Goal: Use online tool/utility: Utilize a website feature to perform a specific function

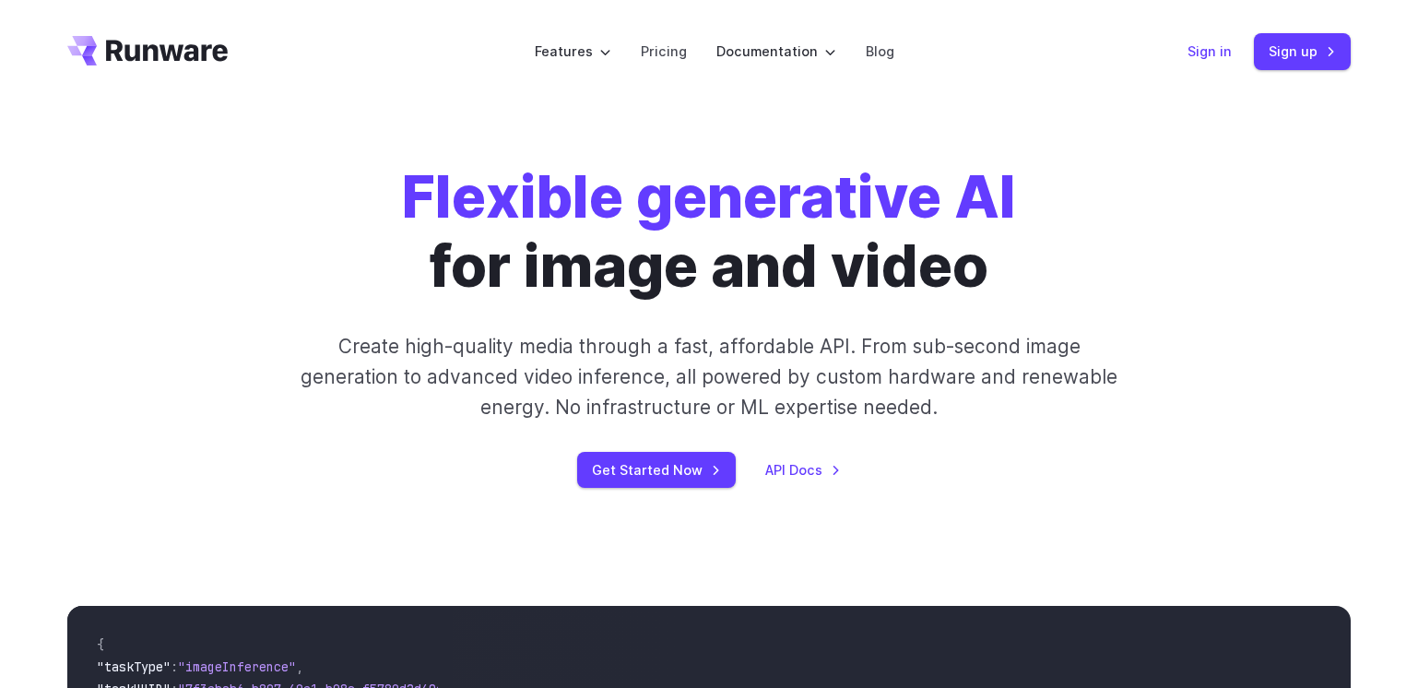
click at [1198, 53] on link "Sign in" at bounding box center [1210, 51] width 44 height 21
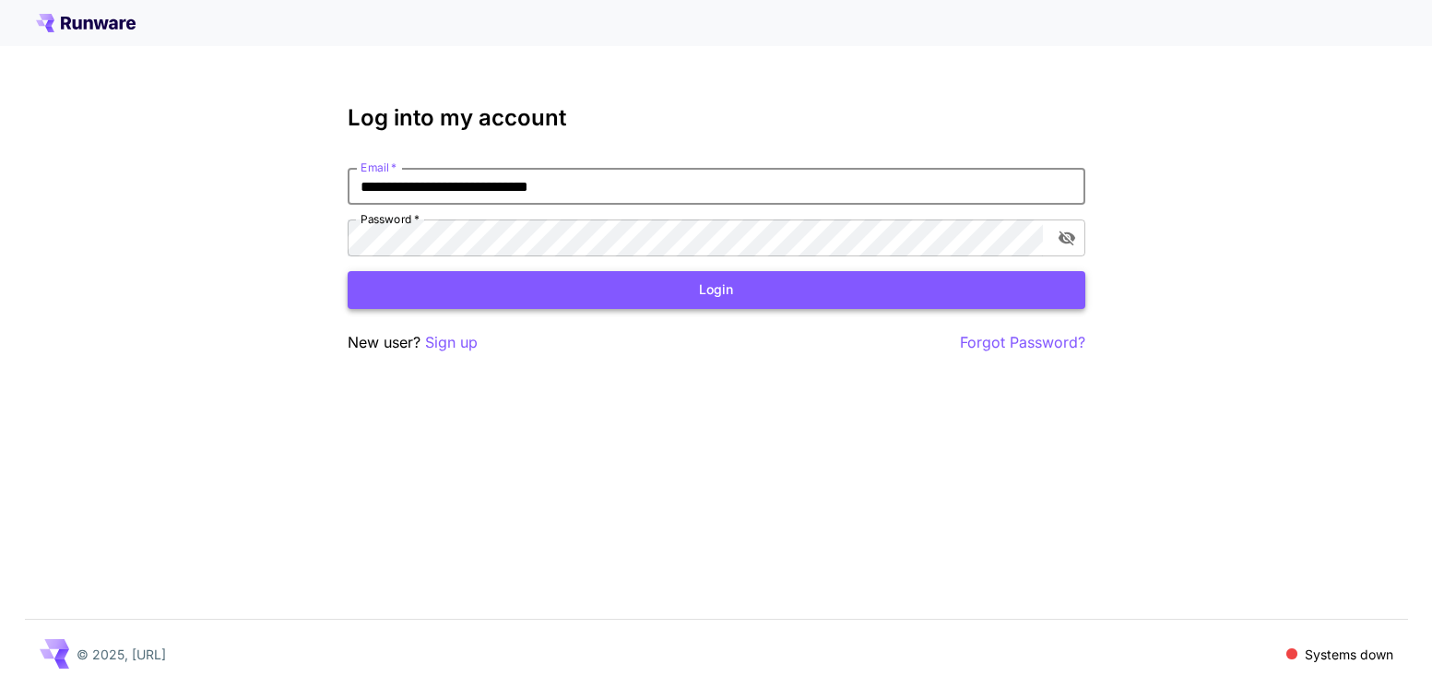
click at [714, 285] on button "Login" at bounding box center [717, 290] width 738 height 38
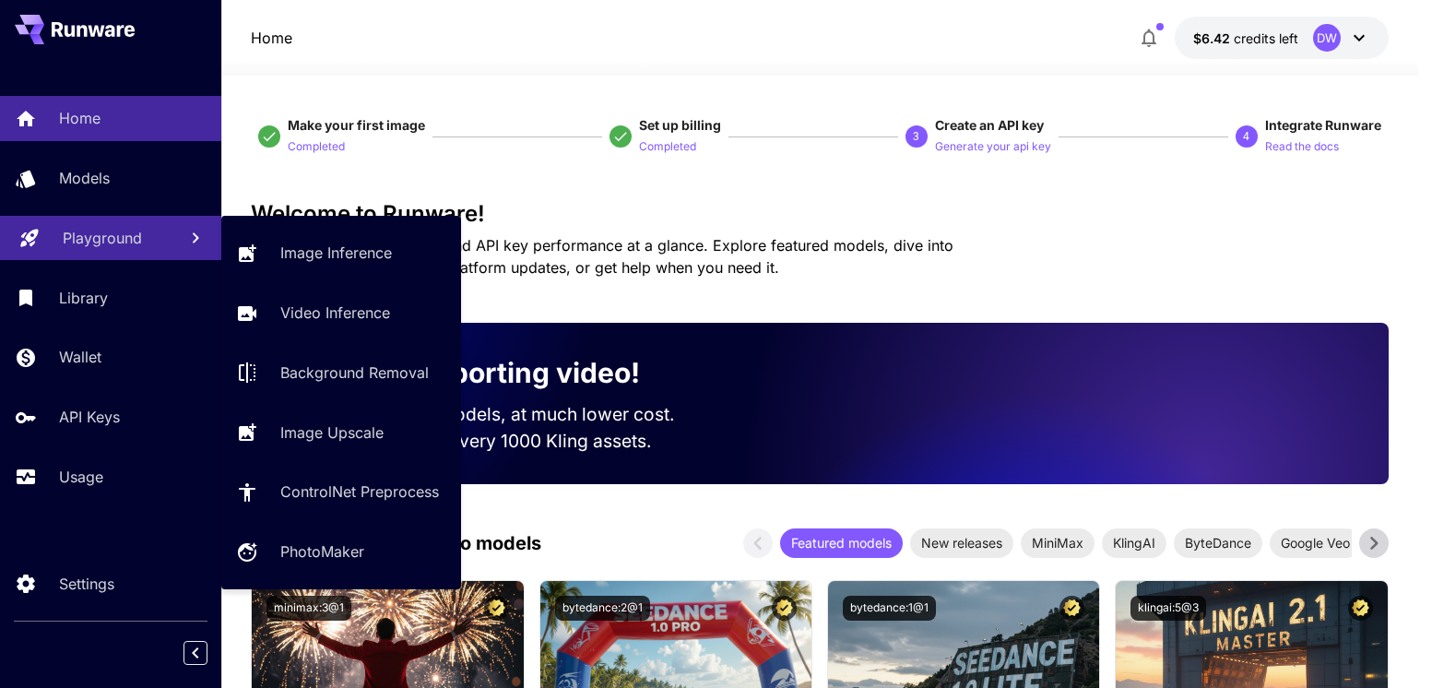
click at [101, 233] on p "Playground" at bounding box center [102, 238] width 79 height 22
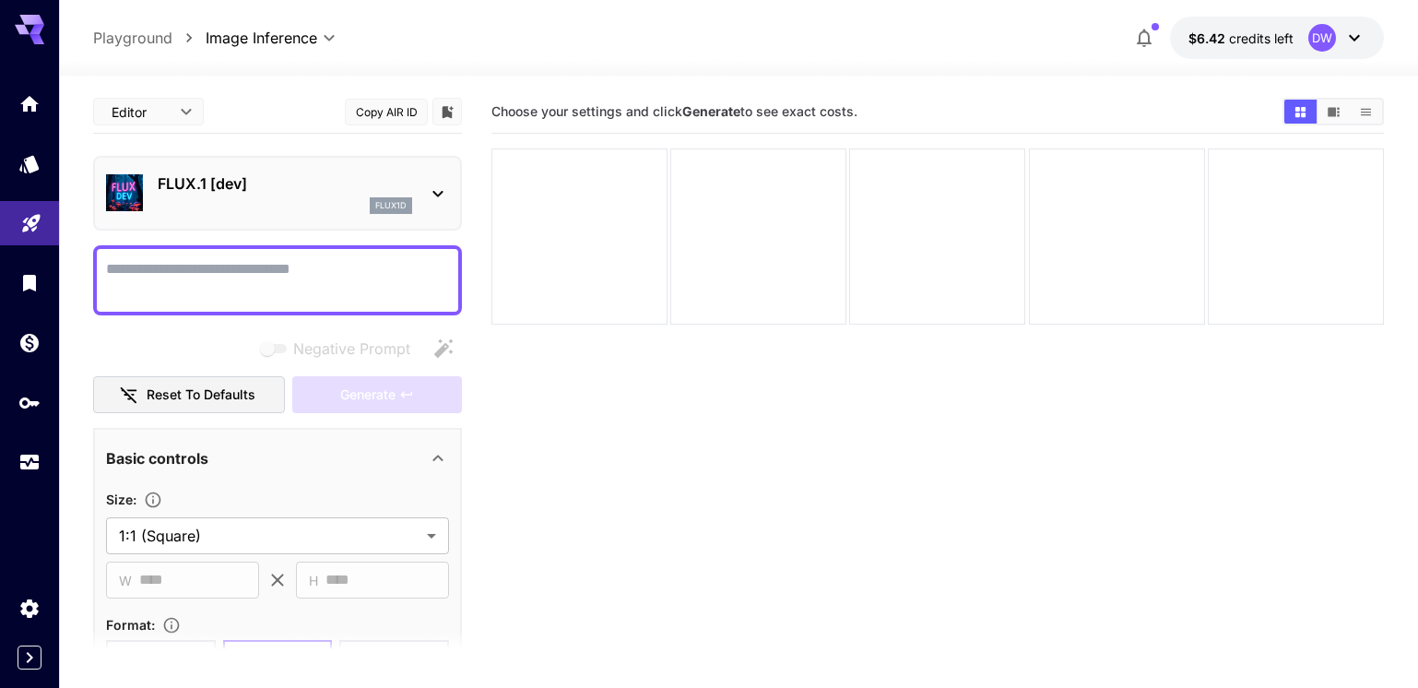
click at [436, 194] on icon at bounding box center [437, 194] width 10 height 6
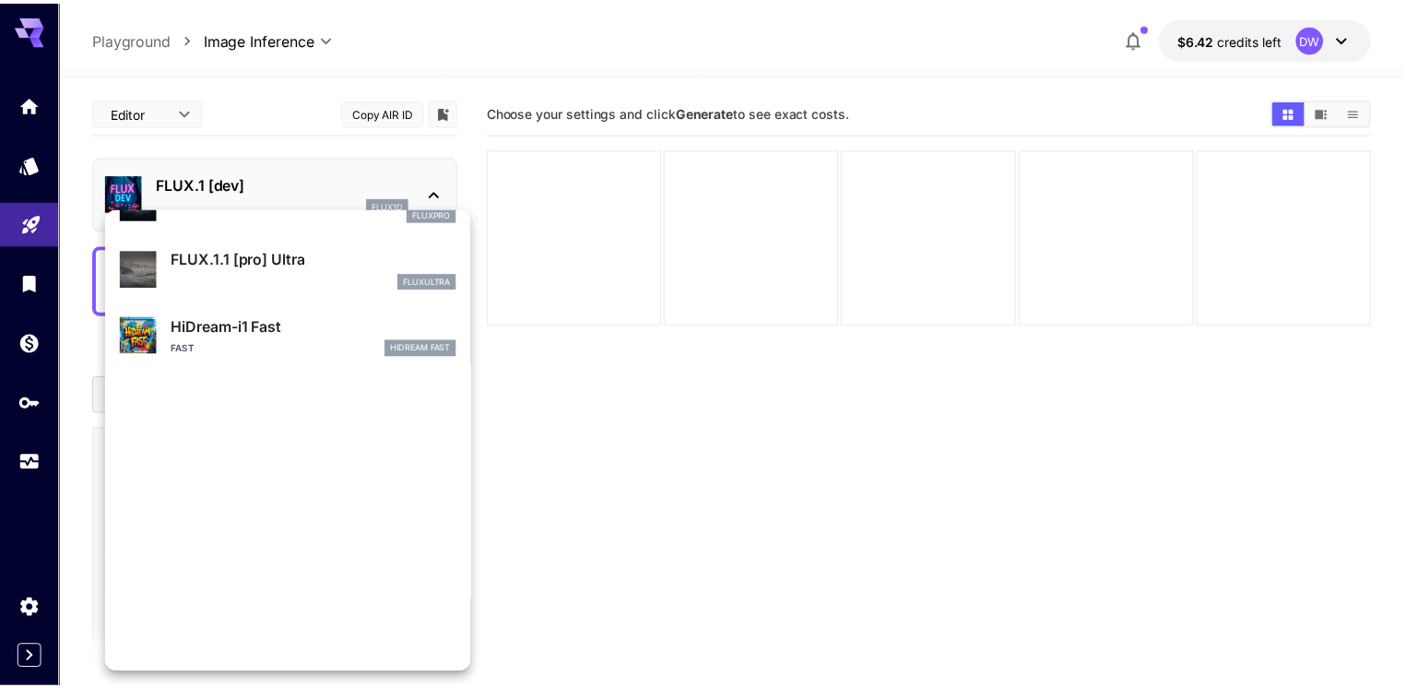
scroll to position [1750, 0]
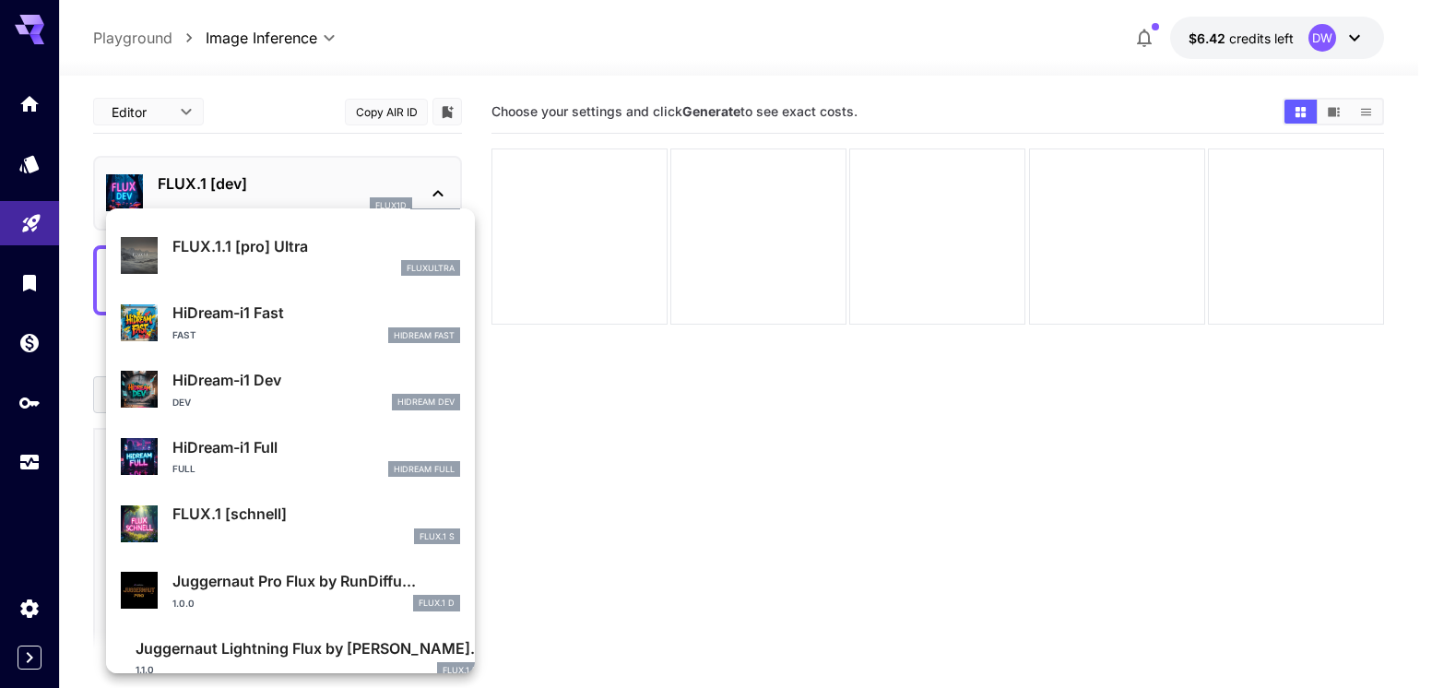
click at [236, 388] on p "HiDream-i1 Dev" at bounding box center [316, 380] width 288 height 22
type input "*"
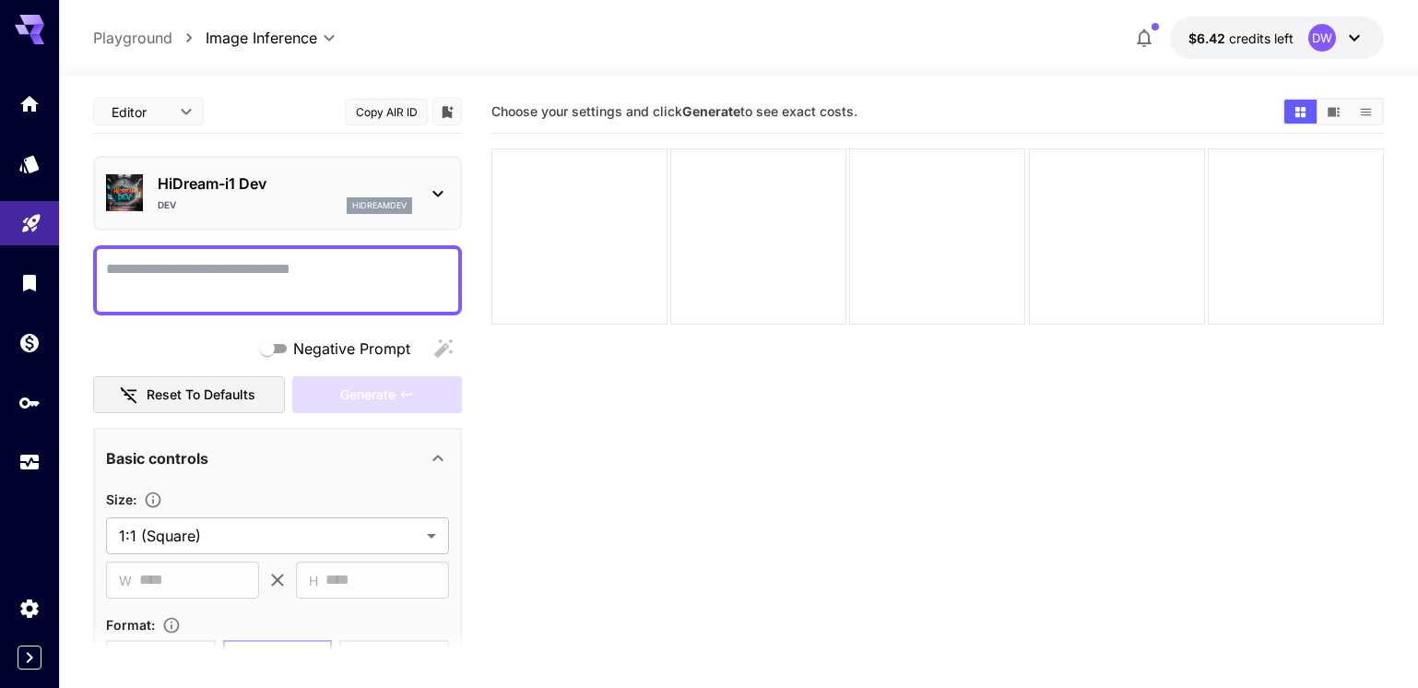
click at [168, 265] on textarea "Negative Prompt" at bounding box center [277, 280] width 343 height 44
paste textarea "**********"
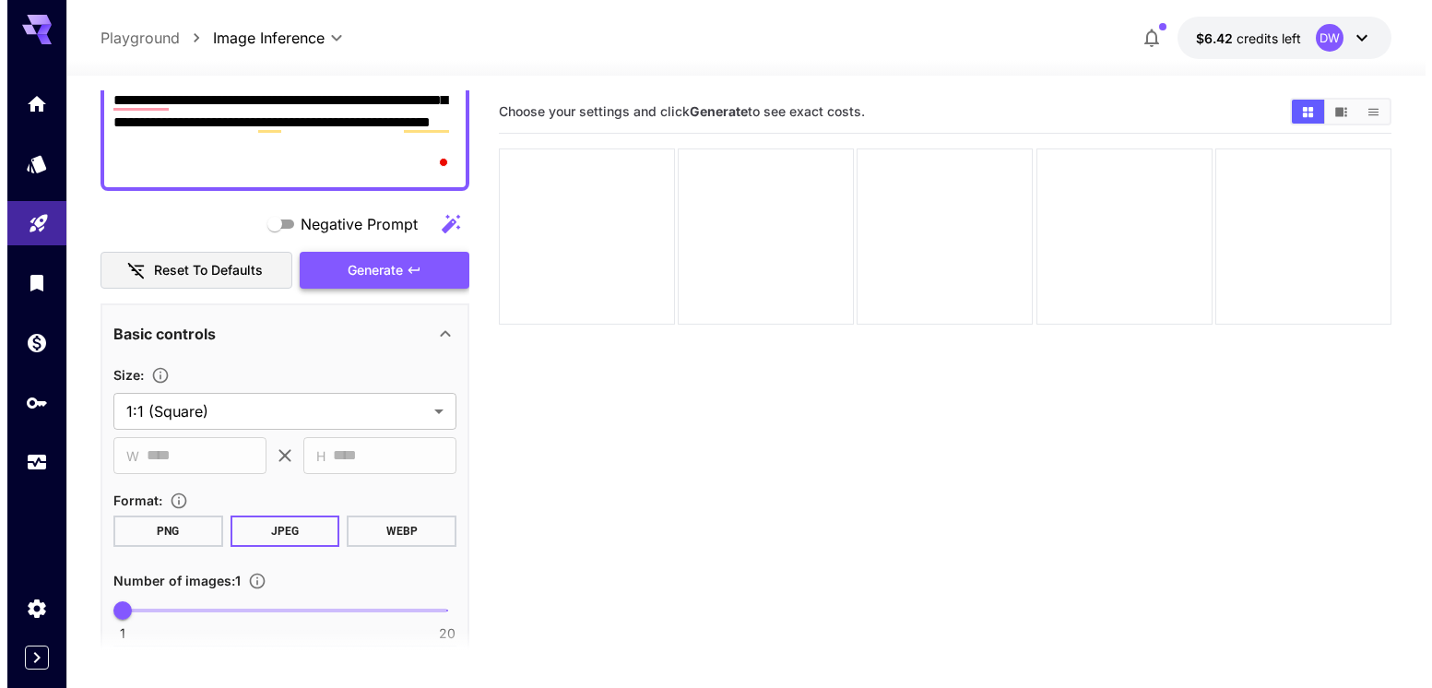
scroll to position [346, 0]
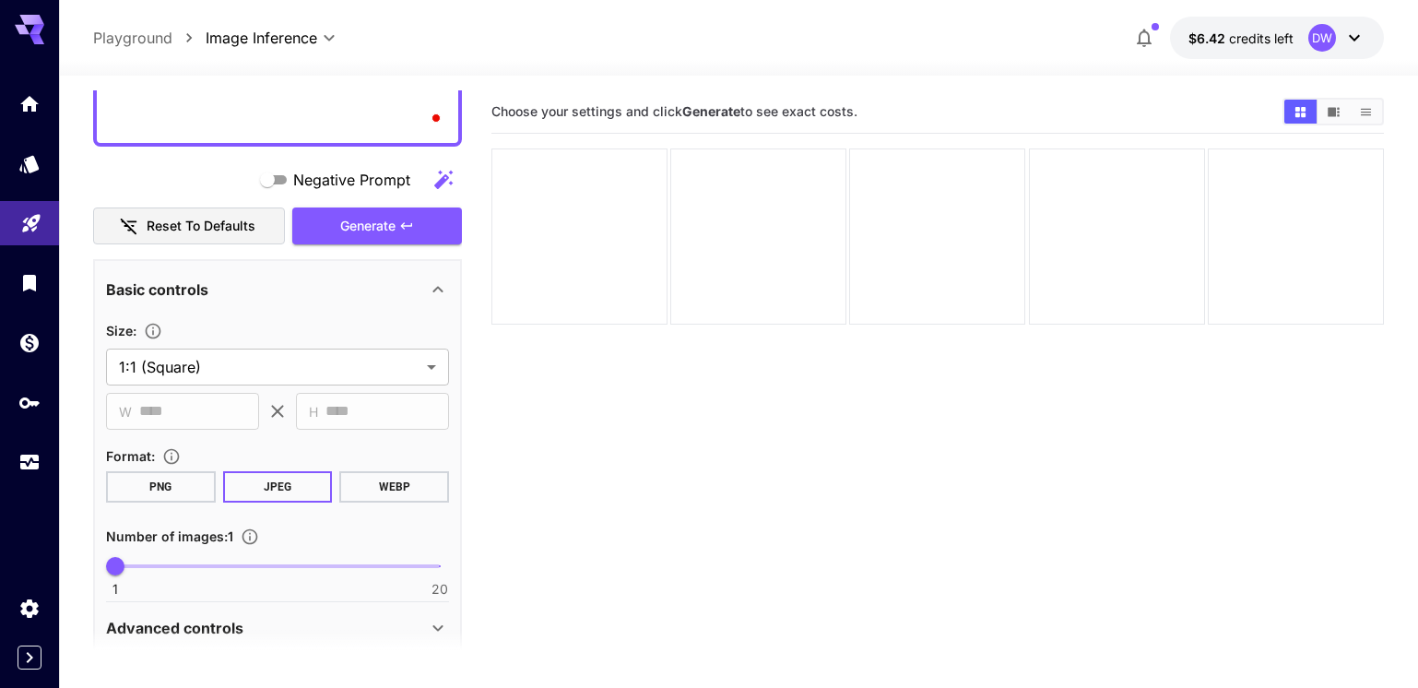
type textarea "**********"
click at [148, 566] on span at bounding box center [277, 566] width 325 height 4
type input "*"
click at [149, 564] on span "3" at bounding box center [149, 566] width 18 height 18
click at [397, 222] on button "Generate" at bounding box center [377, 226] width 170 height 38
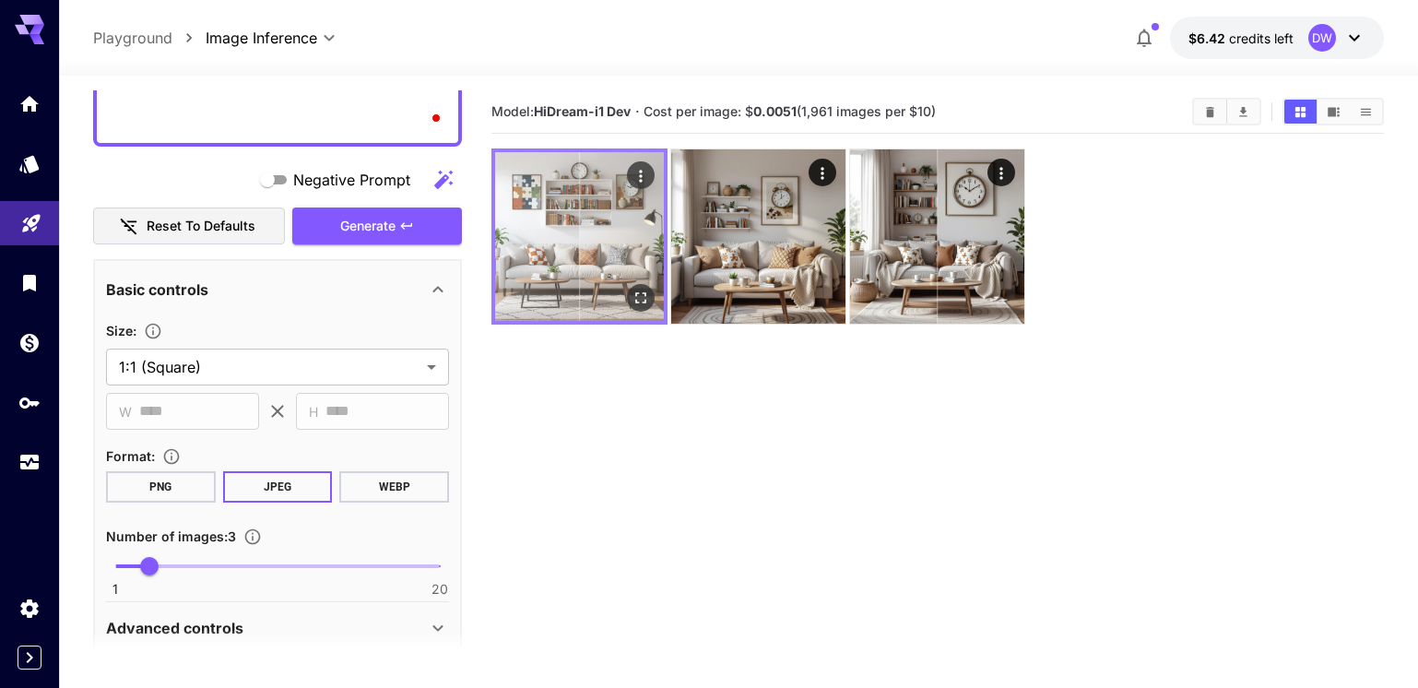
click at [643, 295] on icon "Open in fullscreen" at bounding box center [641, 298] width 18 height 18
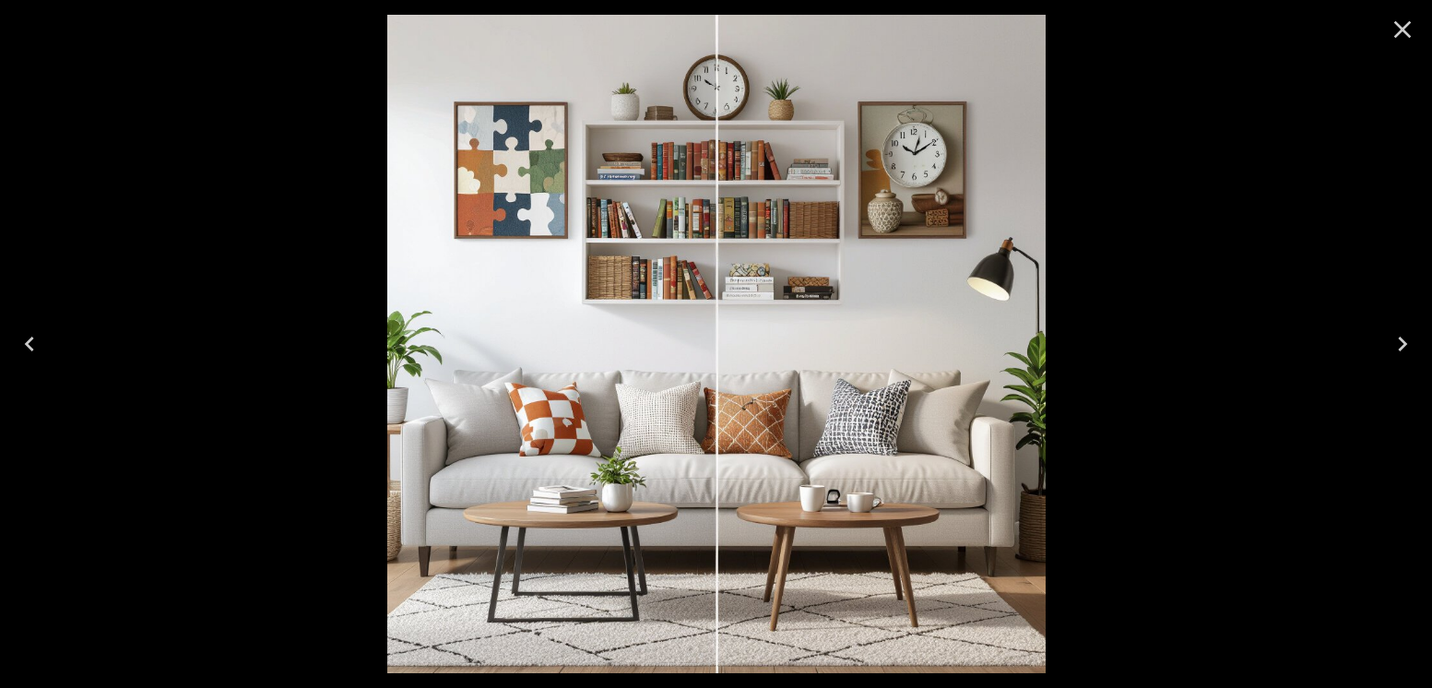
click at [1399, 340] on icon "Next" at bounding box center [1403, 344] width 30 height 30
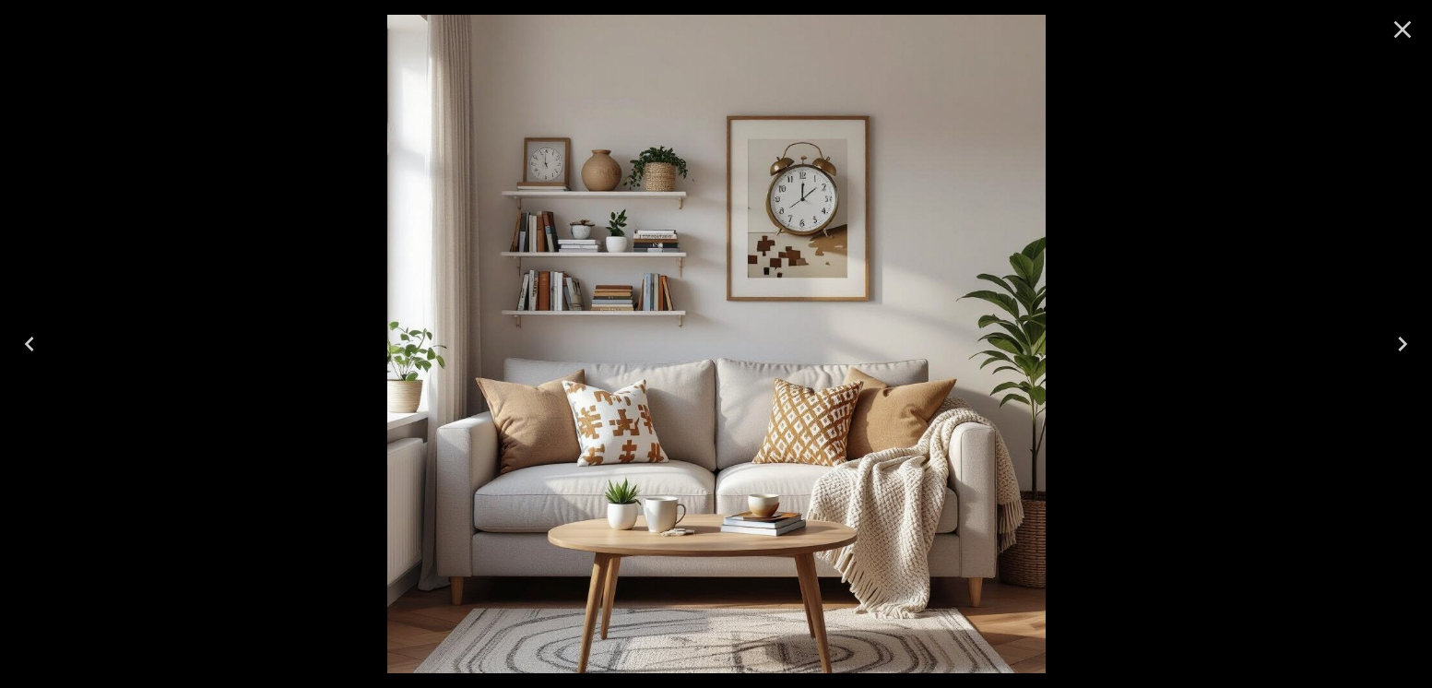
click at [1399, 340] on icon "Next" at bounding box center [1403, 344] width 30 height 30
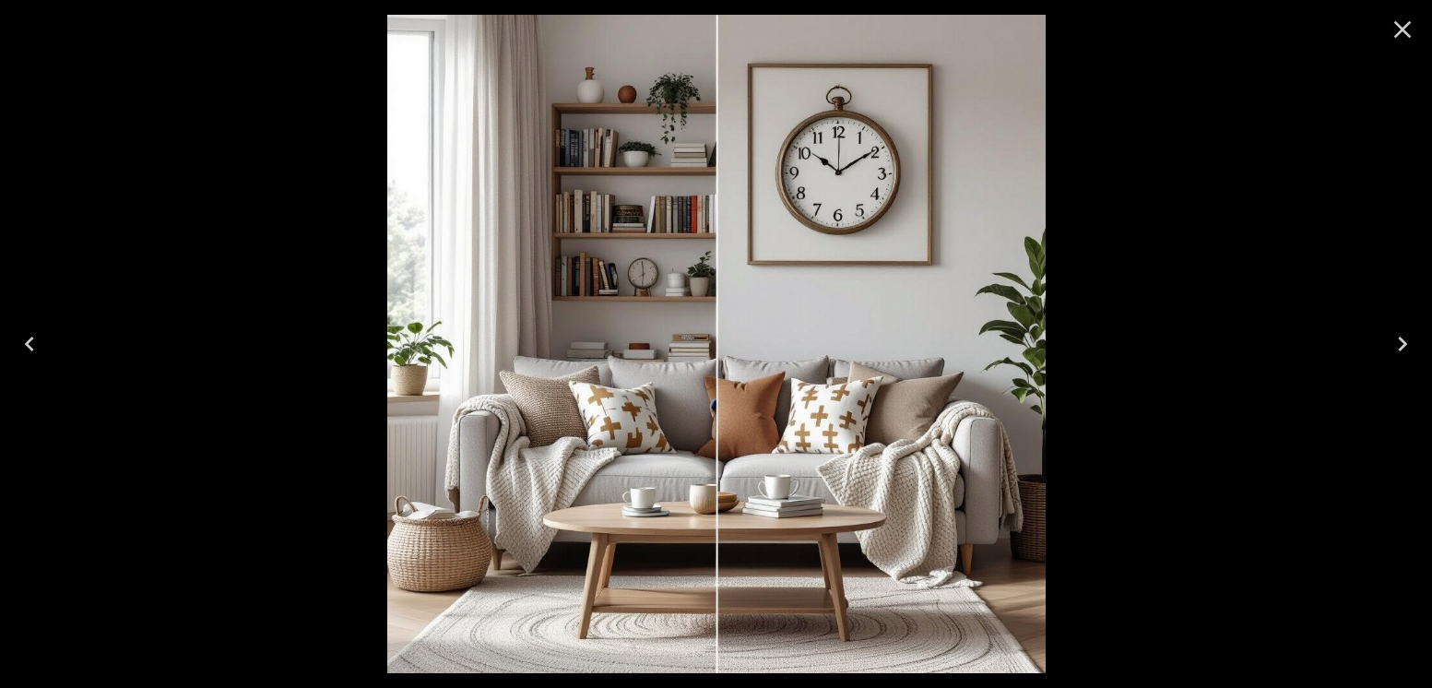
click at [37, 341] on icon "Previous" at bounding box center [30, 344] width 30 height 30
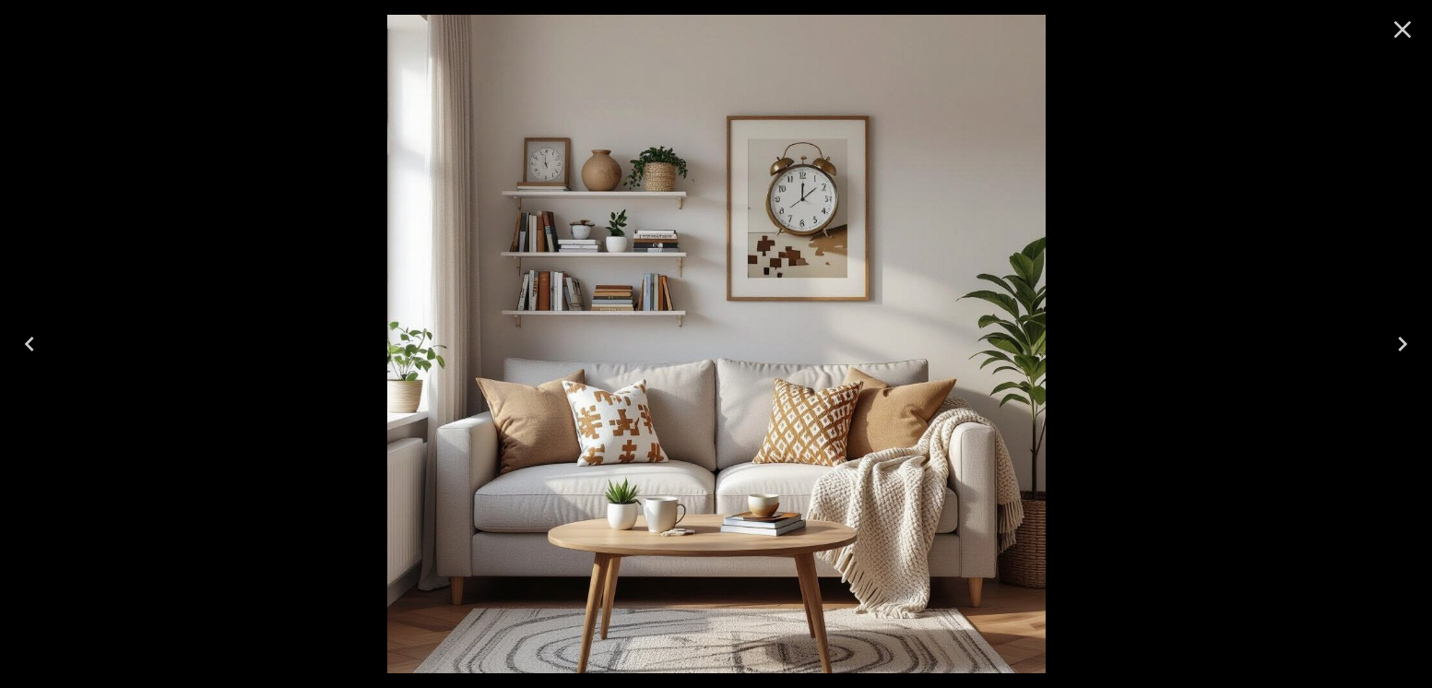
click at [33, 341] on icon "Previous" at bounding box center [30, 344] width 30 height 30
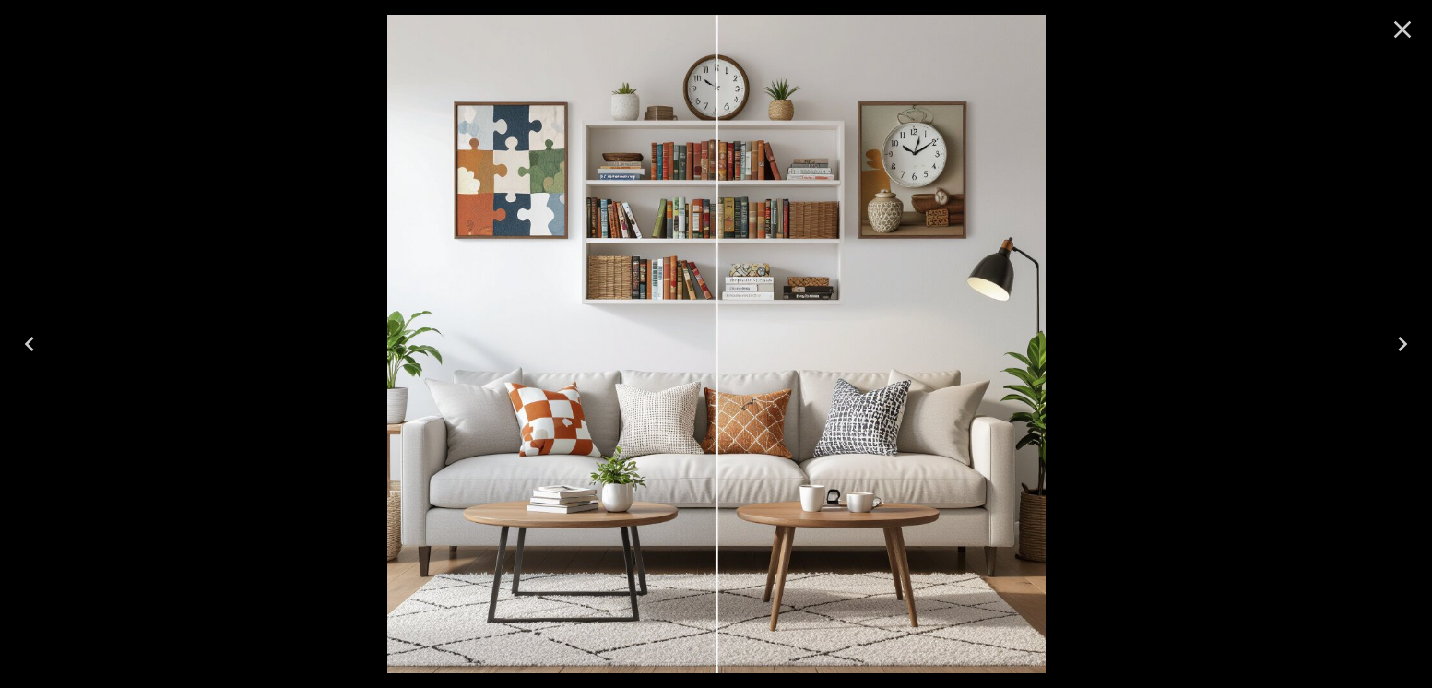
click at [1400, 35] on icon "Close" at bounding box center [1403, 30] width 30 height 30
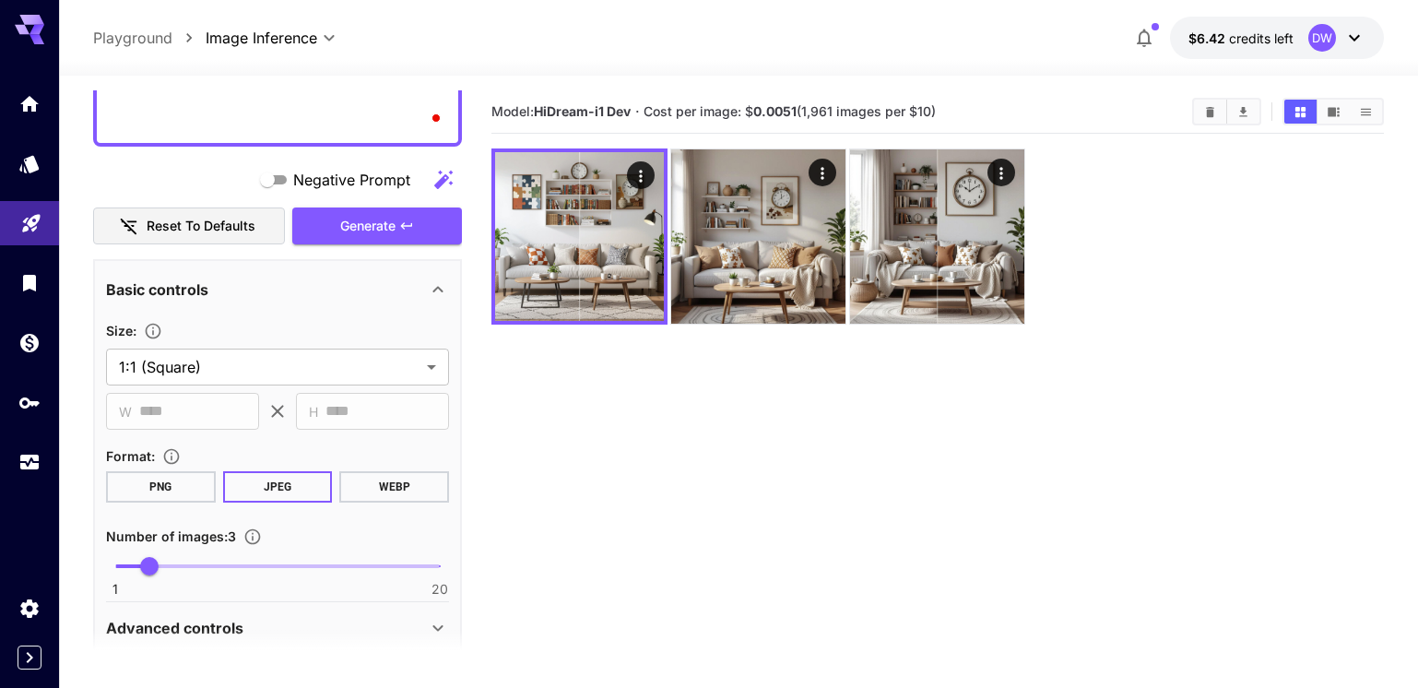
click at [237, 106] on textarea "**********" at bounding box center [277, 22] width 343 height 221
paste textarea "**********"
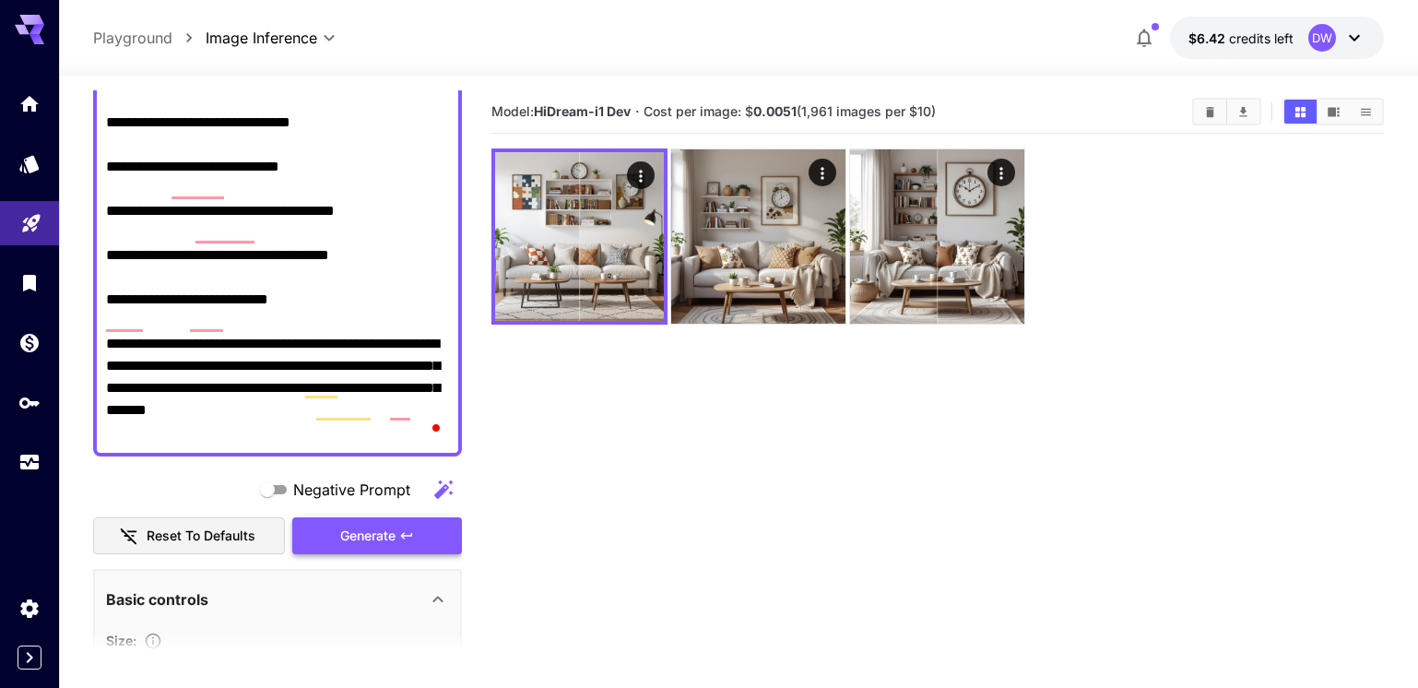
type textarea "**********"
click at [374, 541] on span "Generate" at bounding box center [367, 536] width 55 height 23
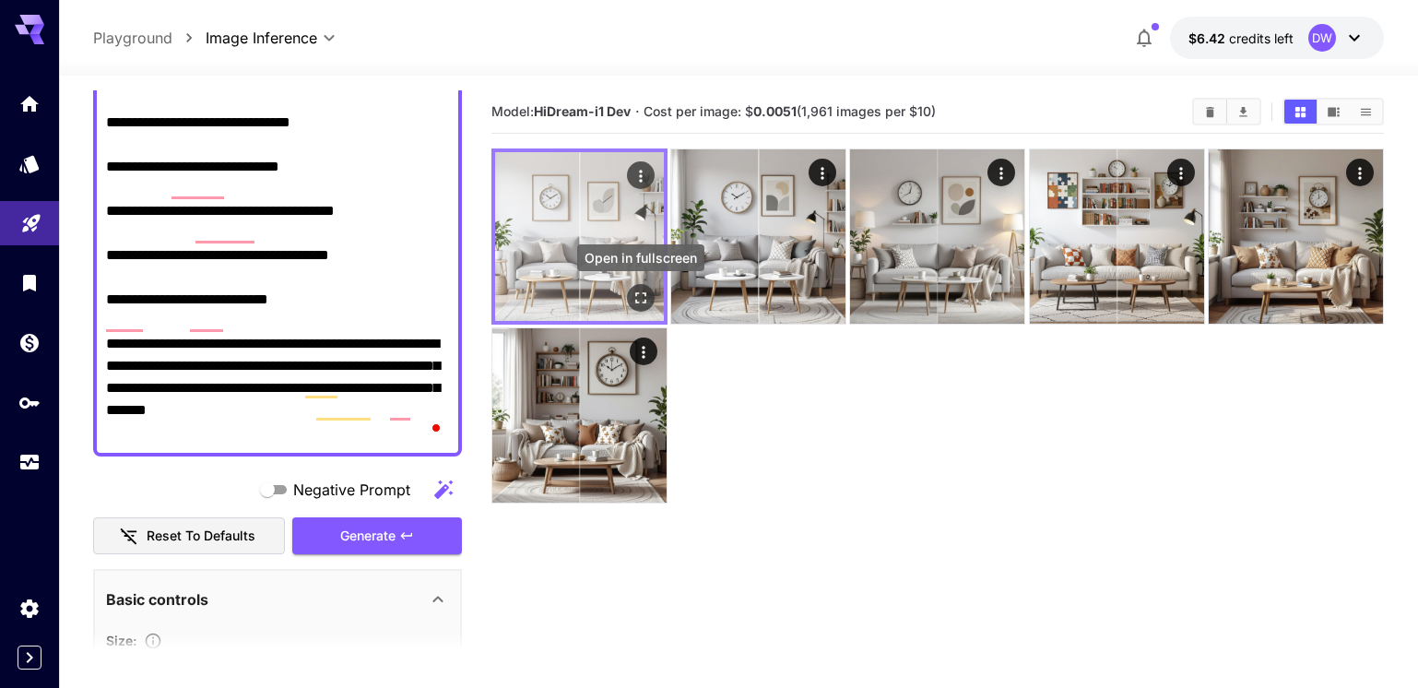
click at [644, 289] on icon "Open in fullscreen" at bounding box center [641, 298] width 18 height 18
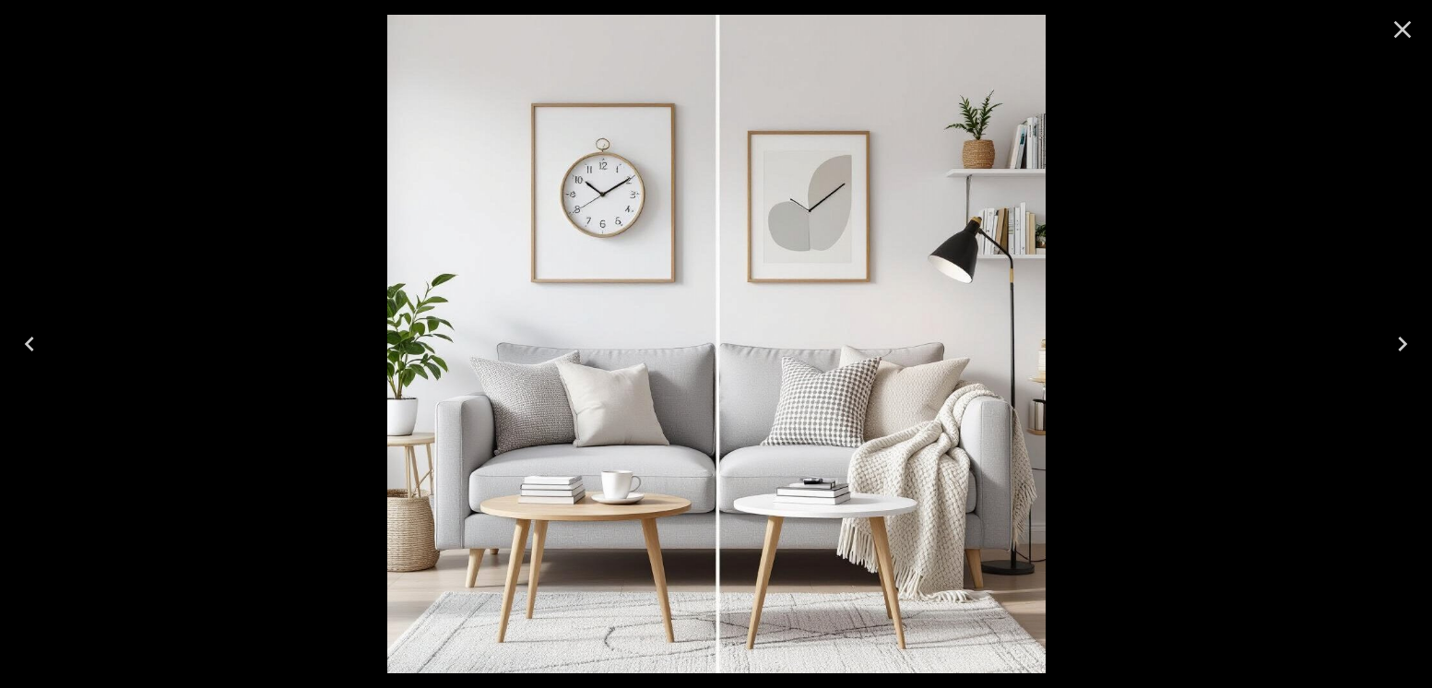
click at [1405, 341] on icon "Next" at bounding box center [1403, 344] width 30 height 30
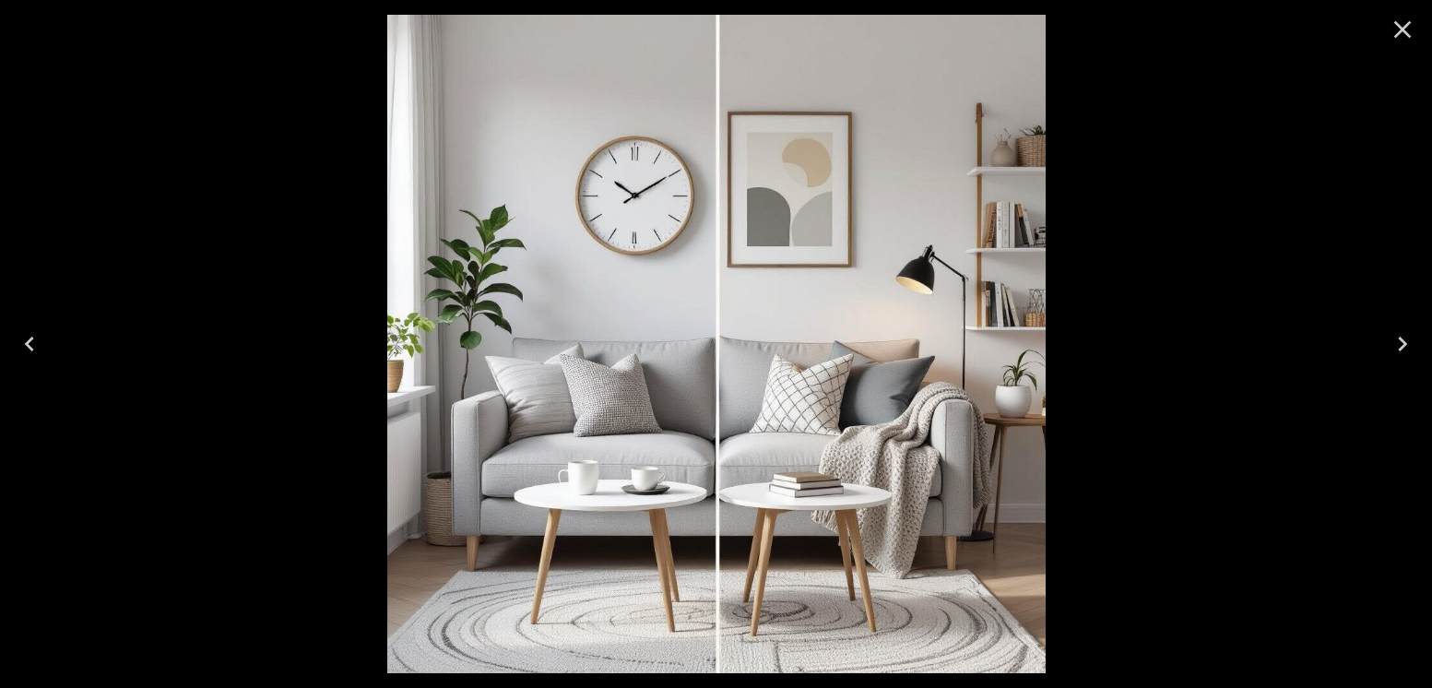
click at [1405, 341] on icon "Next" at bounding box center [1403, 344] width 30 height 30
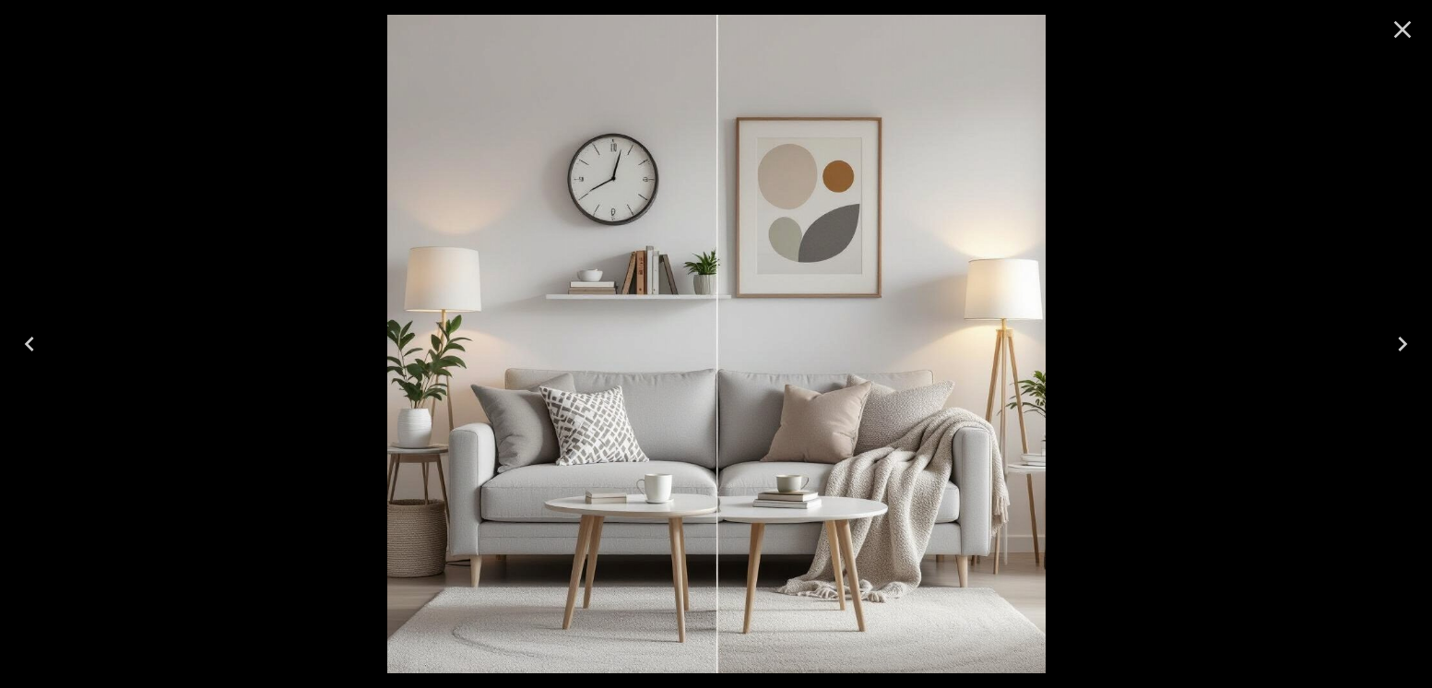
click at [1401, 342] on icon "Next" at bounding box center [1403, 344] width 30 height 30
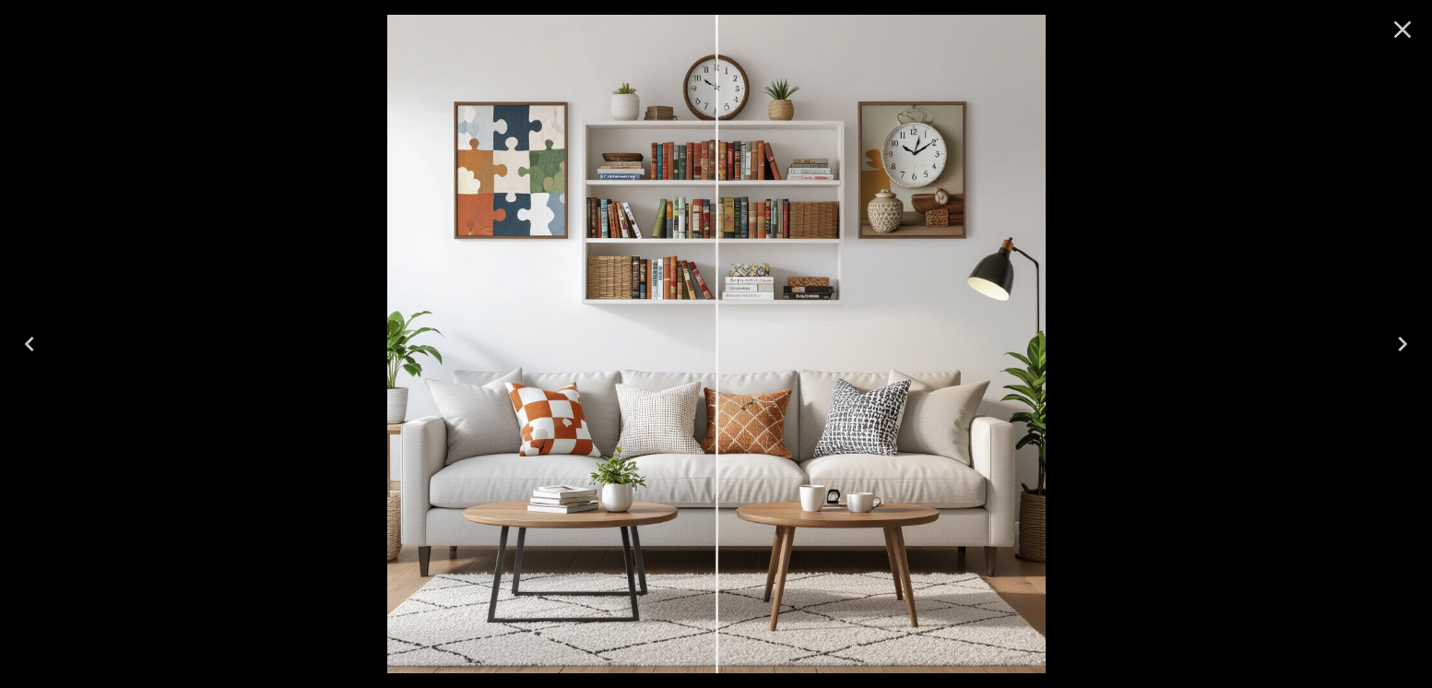
click at [1401, 342] on icon "Next" at bounding box center [1403, 344] width 30 height 30
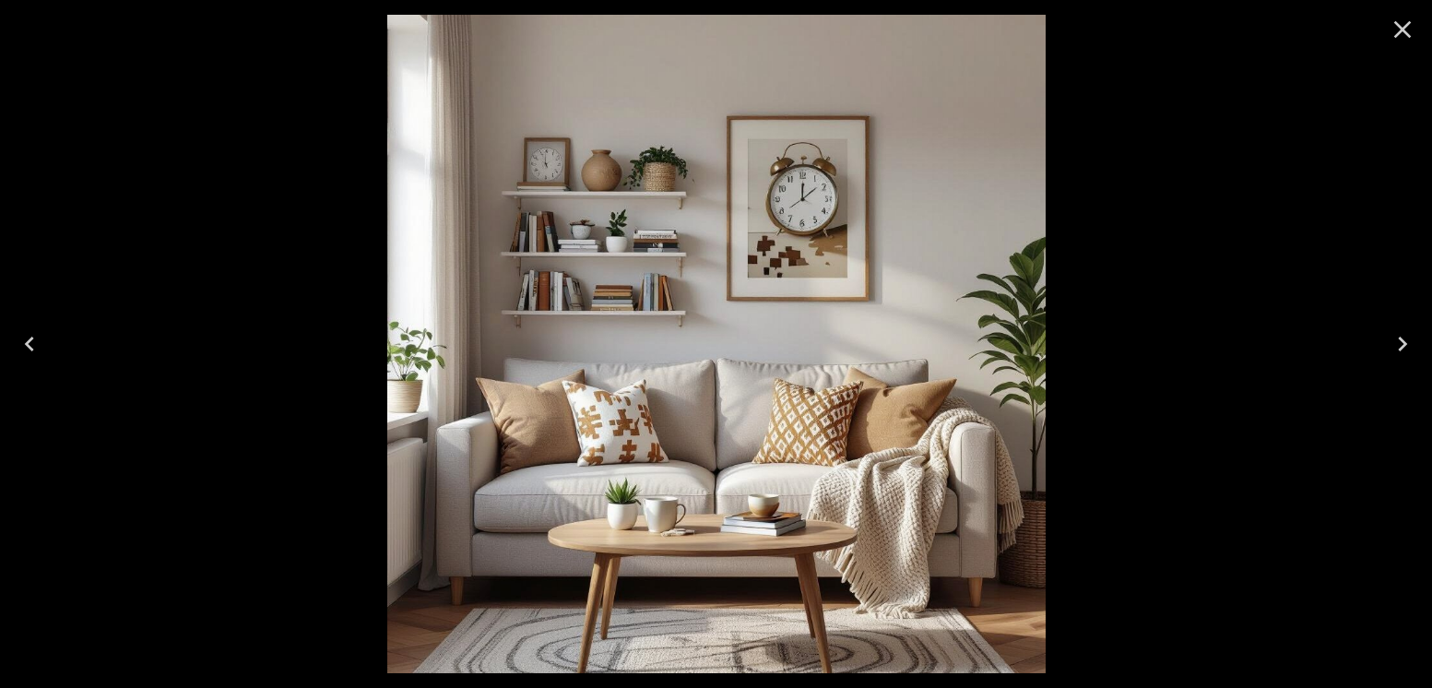
click at [1401, 342] on icon "Next" at bounding box center [1403, 344] width 30 height 30
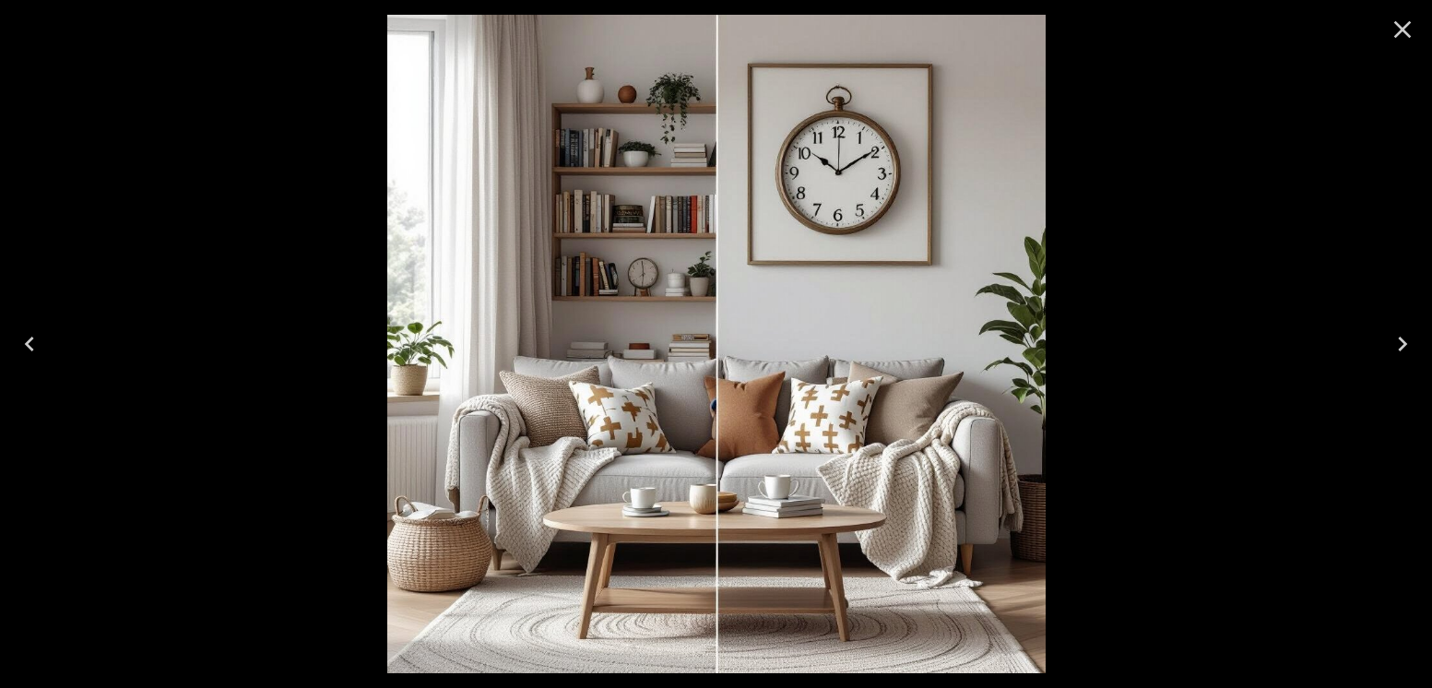
click at [33, 350] on icon "Previous" at bounding box center [30, 344] width 30 height 30
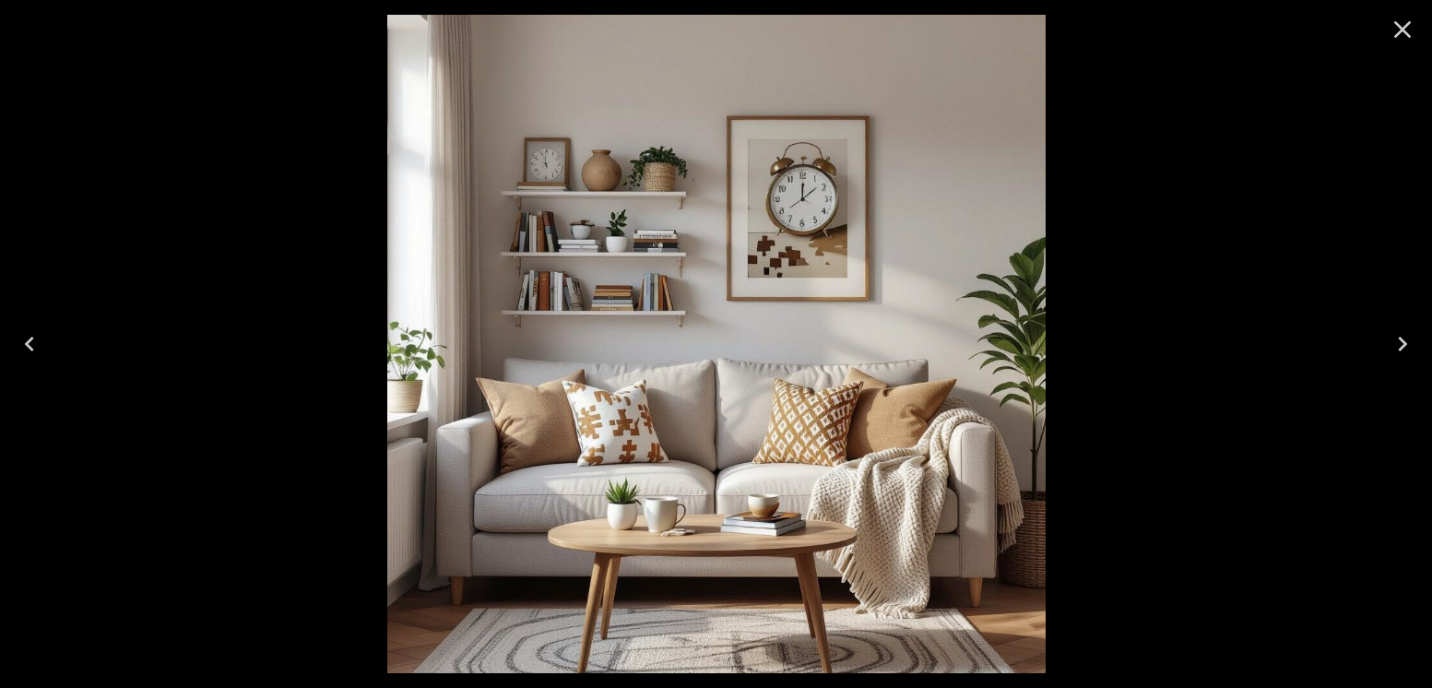
click at [33, 350] on icon "Previous" at bounding box center [30, 344] width 30 height 30
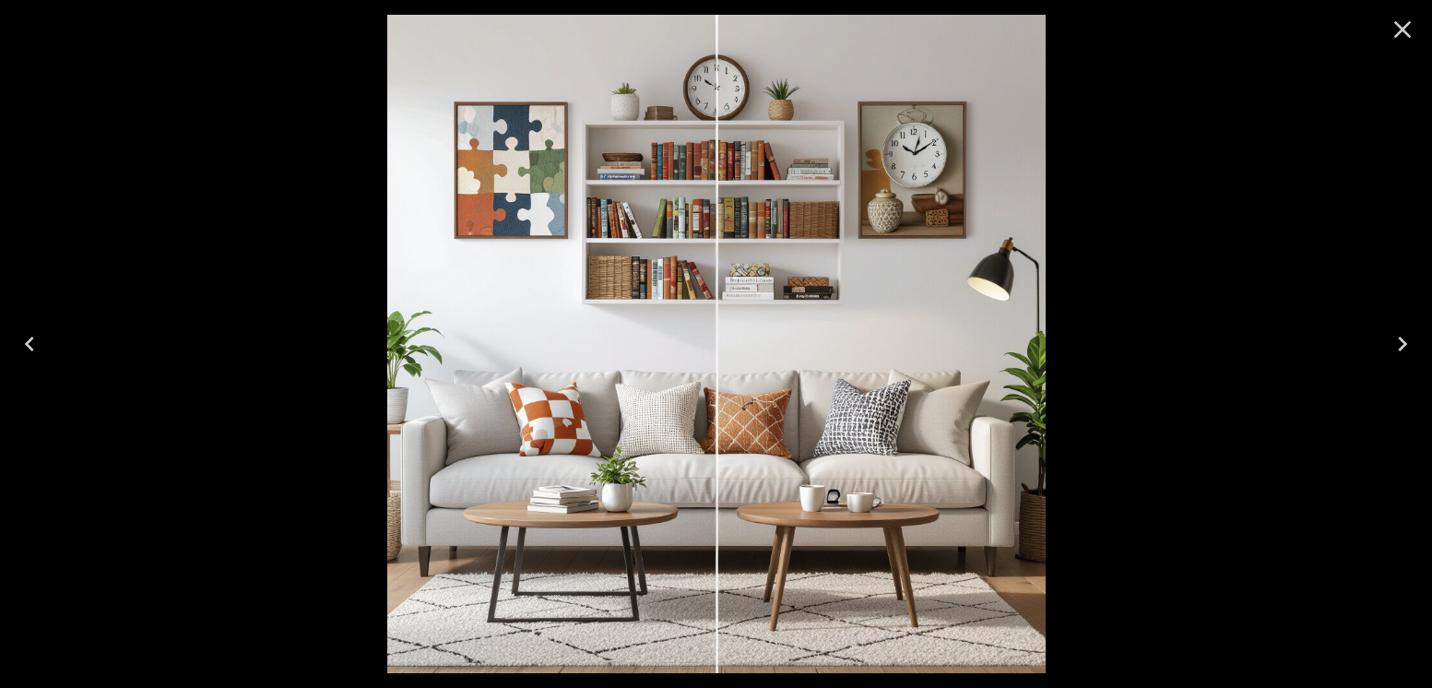
click at [33, 350] on icon "Previous" at bounding box center [30, 344] width 30 height 30
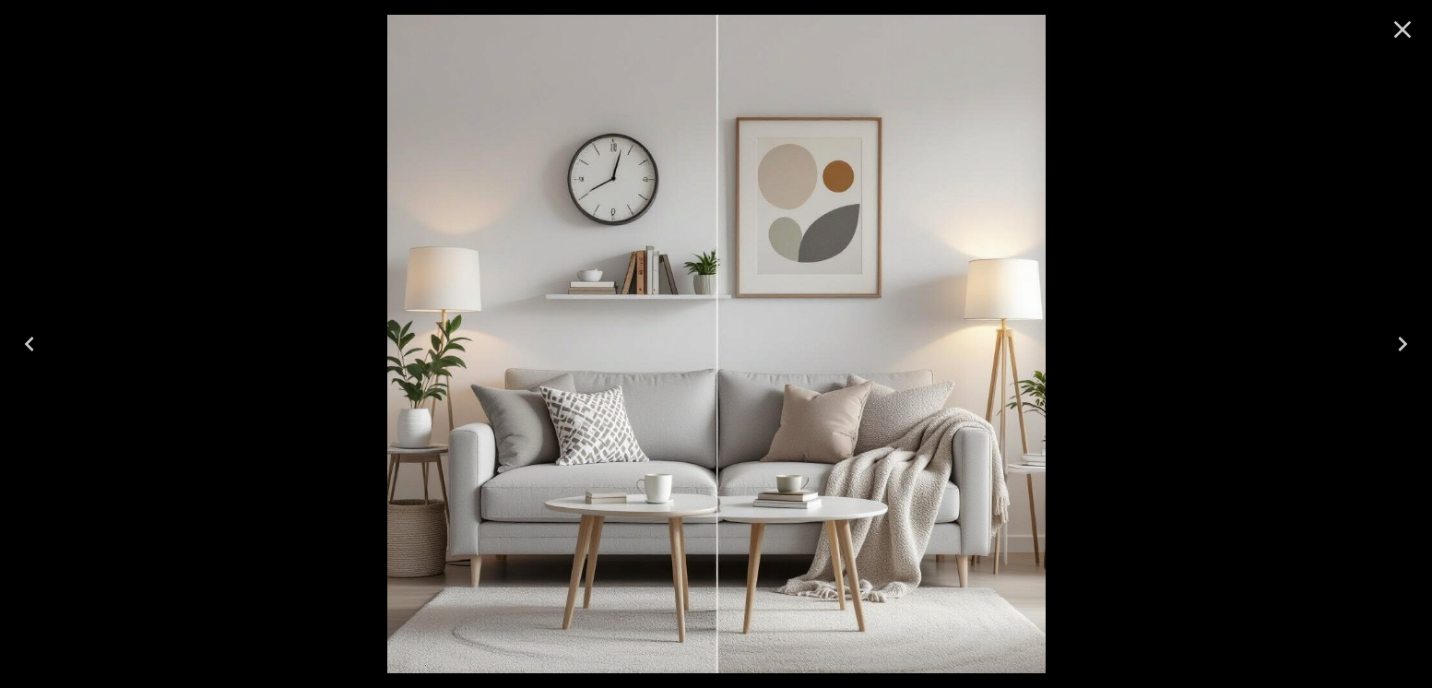
click at [33, 350] on icon "Previous" at bounding box center [30, 344] width 30 height 30
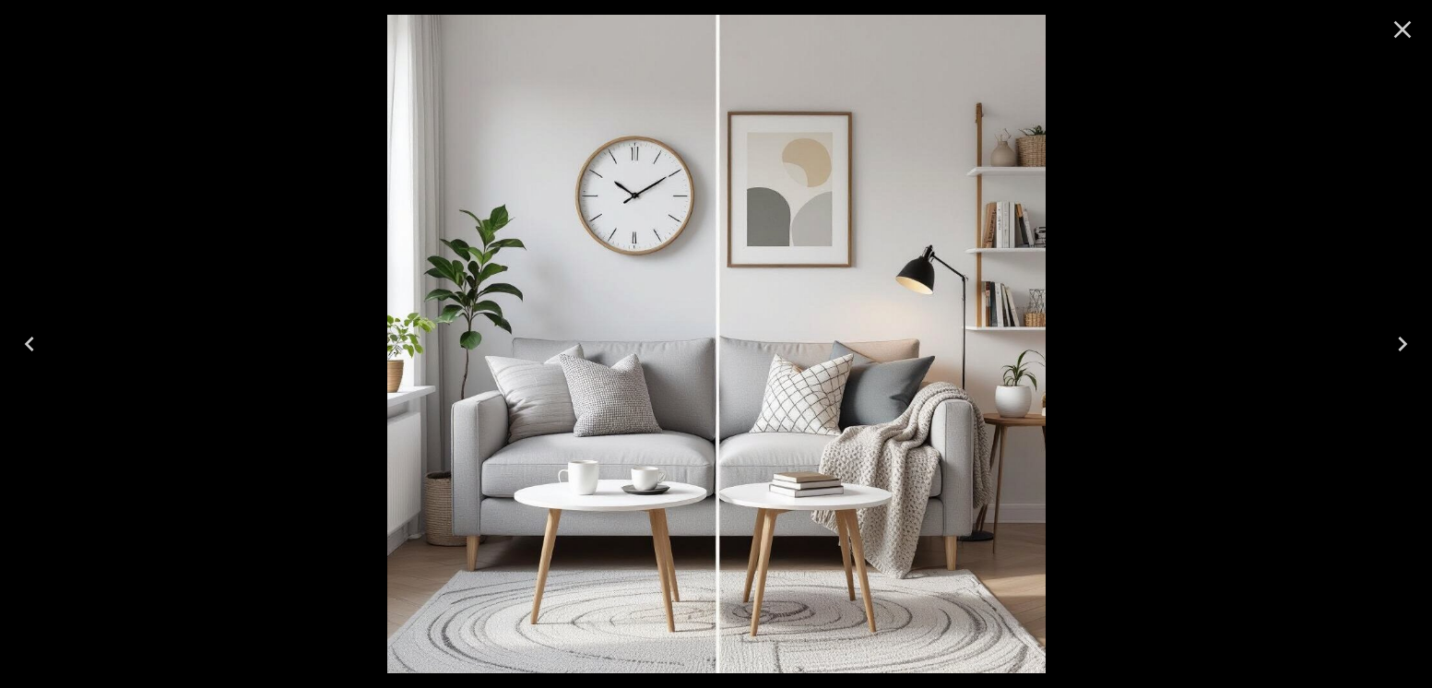
click at [33, 350] on icon "Previous" at bounding box center [30, 344] width 30 height 30
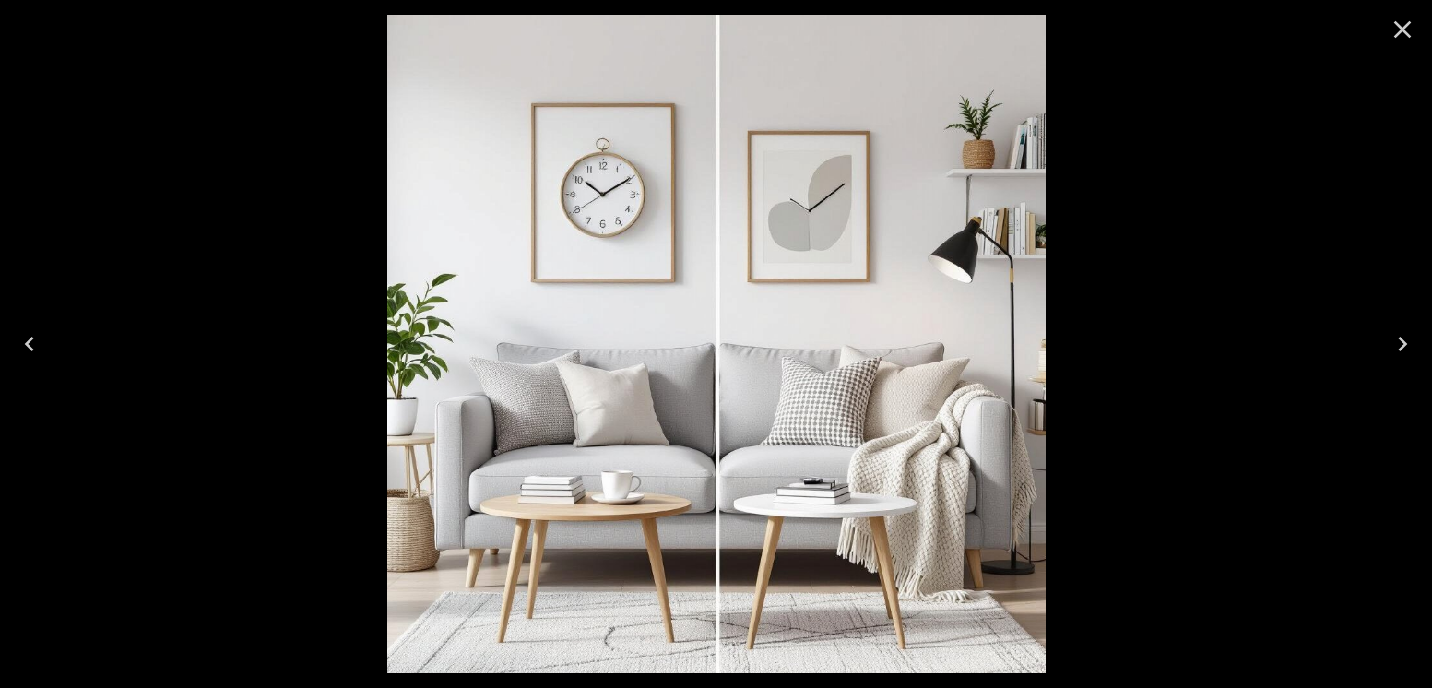
click at [33, 350] on icon "Previous" at bounding box center [30, 344] width 30 height 30
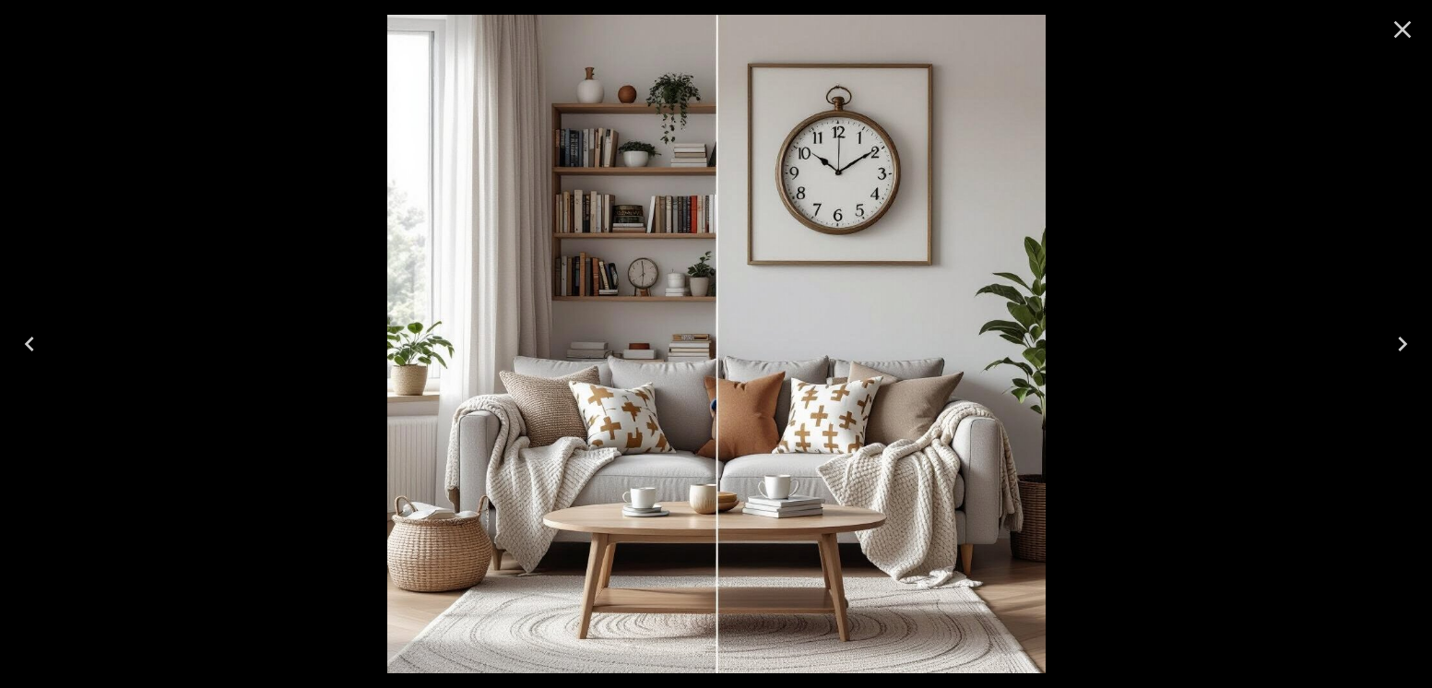
click at [1404, 30] on icon "Close" at bounding box center [1403, 30] width 18 height 18
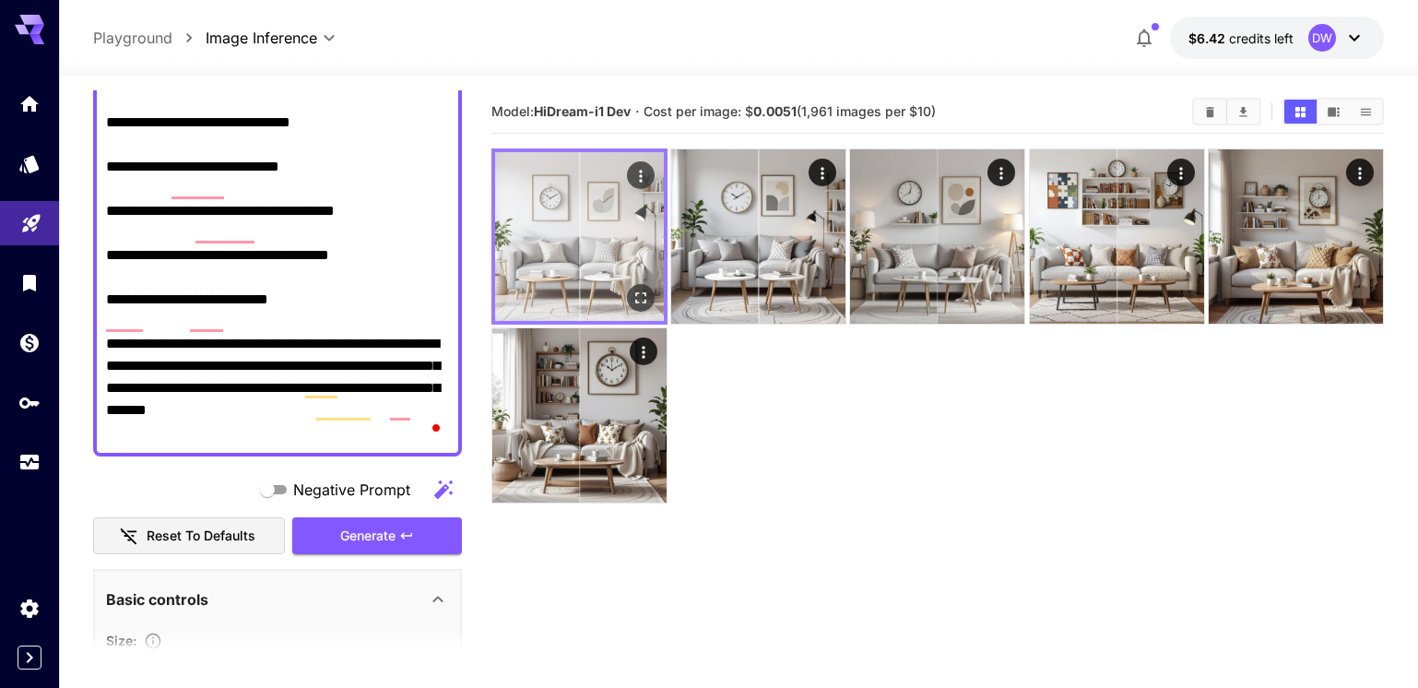
click at [614, 240] on img at bounding box center [579, 236] width 169 height 169
click at [641, 295] on icon "Open in fullscreen" at bounding box center [641, 298] width 18 height 18
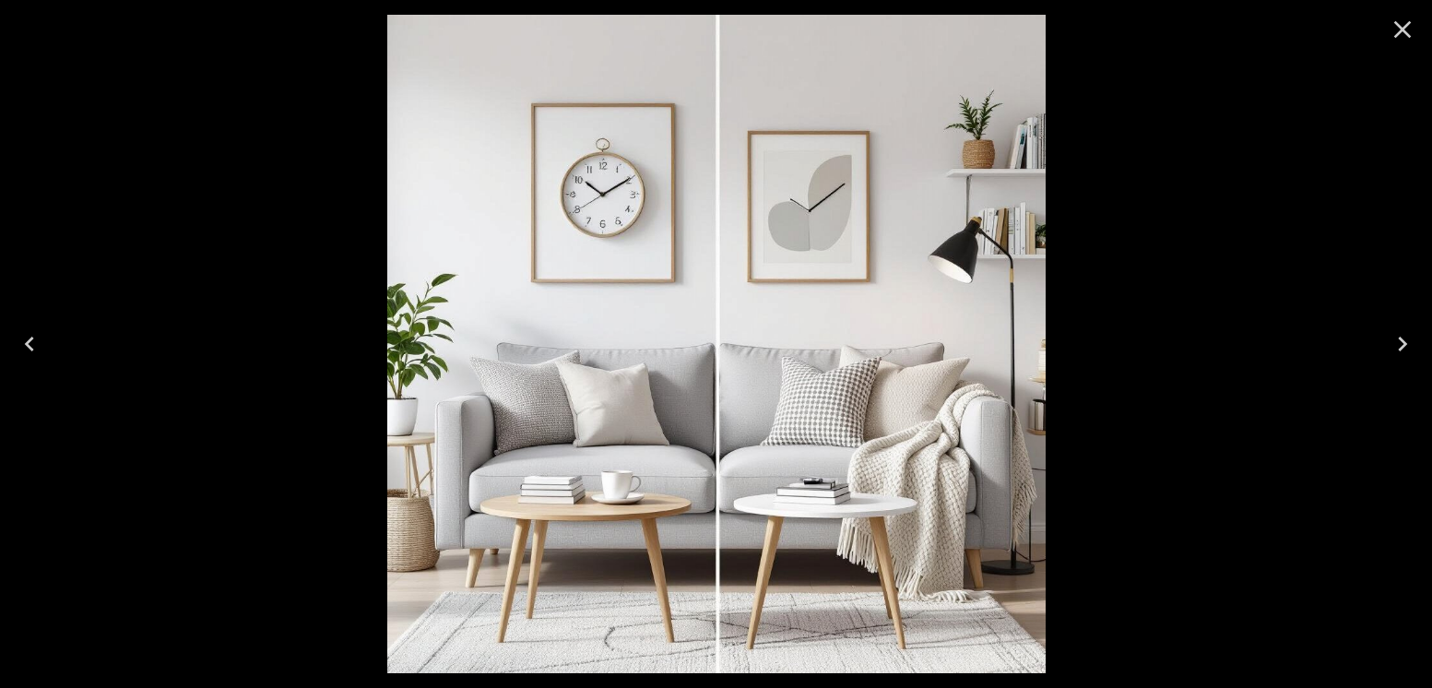
click at [1400, 340] on icon "Next" at bounding box center [1403, 344] width 30 height 30
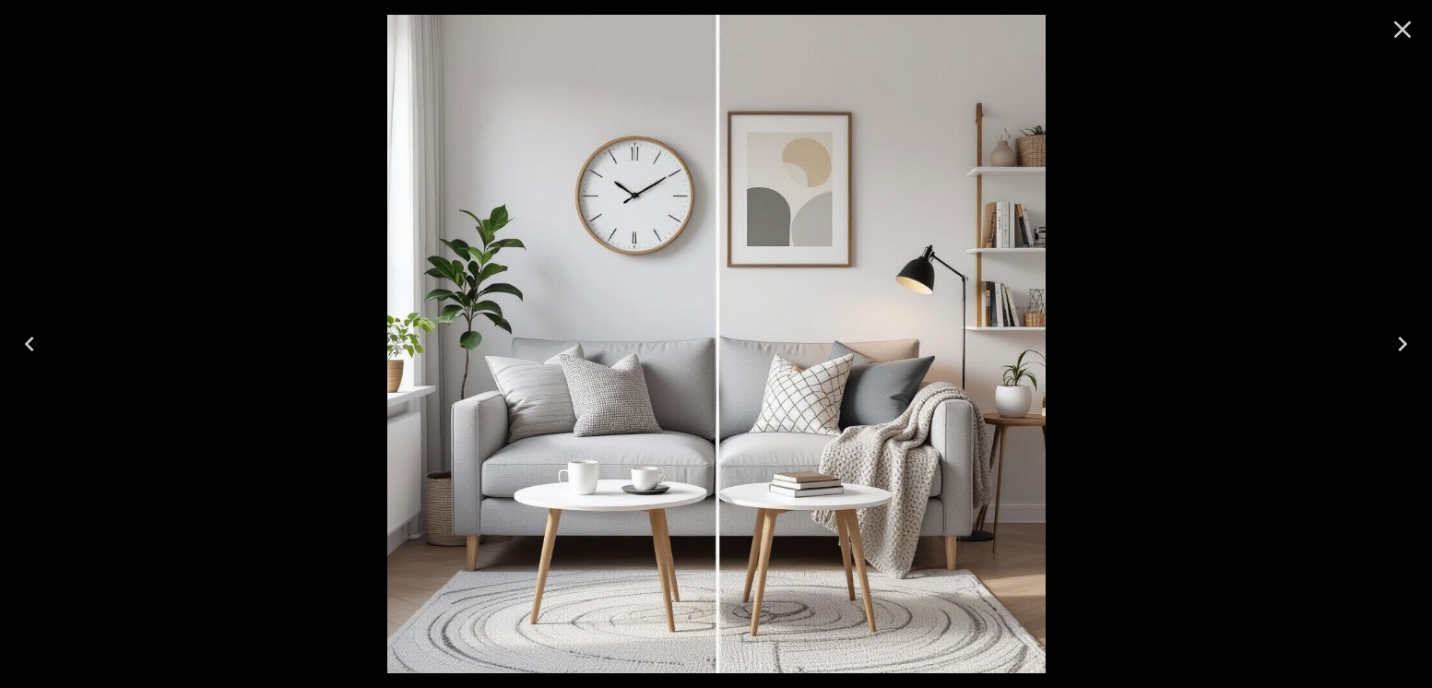
click at [1395, 341] on icon "Next" at bounding box center [1403, 344] width 30 height 30
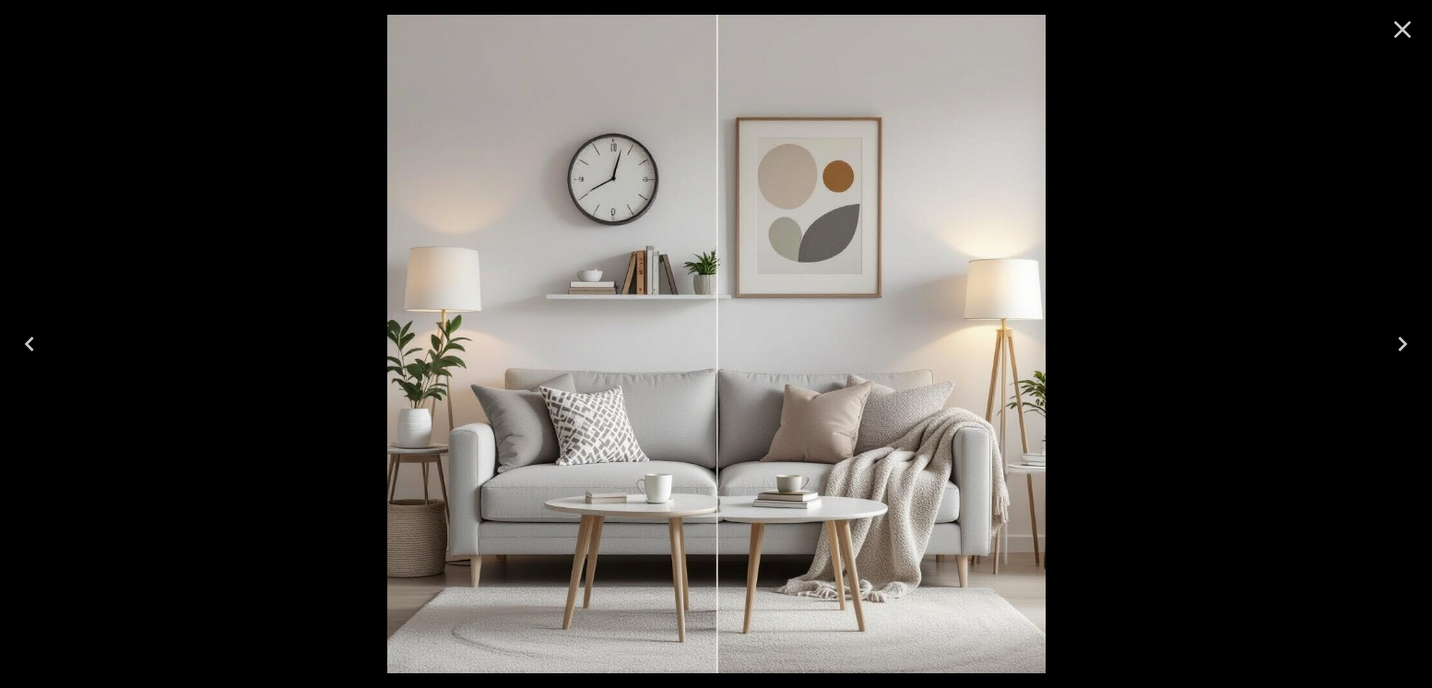
click at [1395, 341] on icon "Next" at bounding box center [1403, 344] width 30 height 30
